Goal: Ask a question

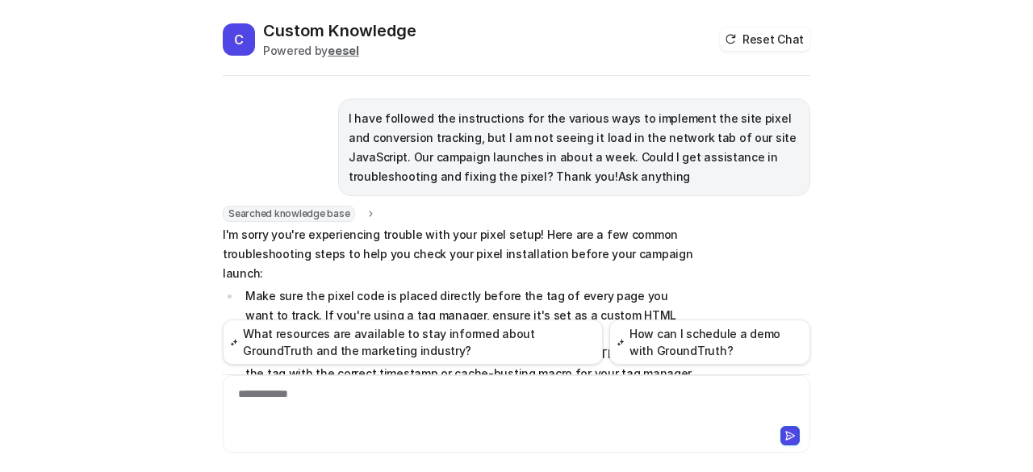
scroll to position [1281, 0]
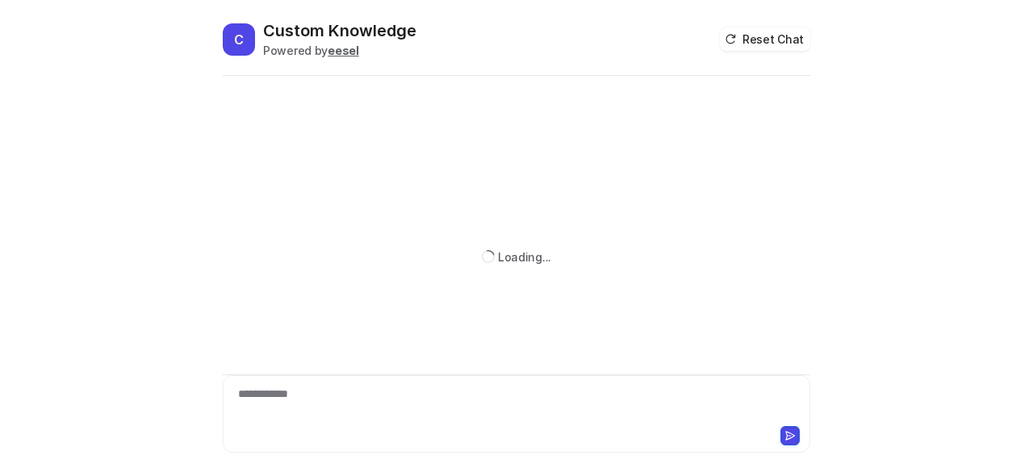
click at [309, 407] on div "**********" at bounding box center [517, 404] width 580 height 37
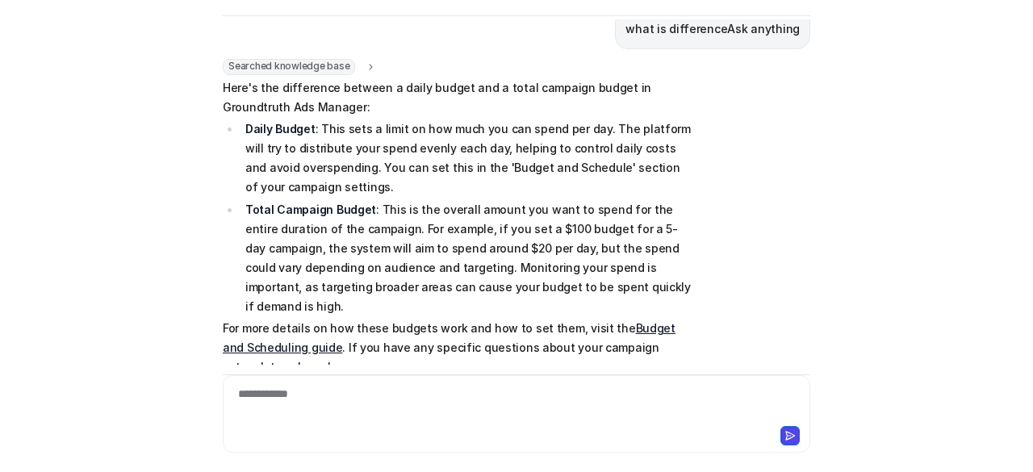
scroll to position [467, 0]
